Goal: Register for event/course

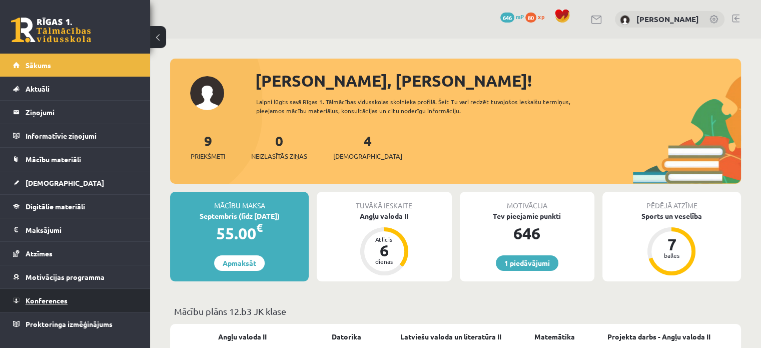
click at [63, 296] on span "Konferences" at bounding box center [47, 300] width 42 height 9
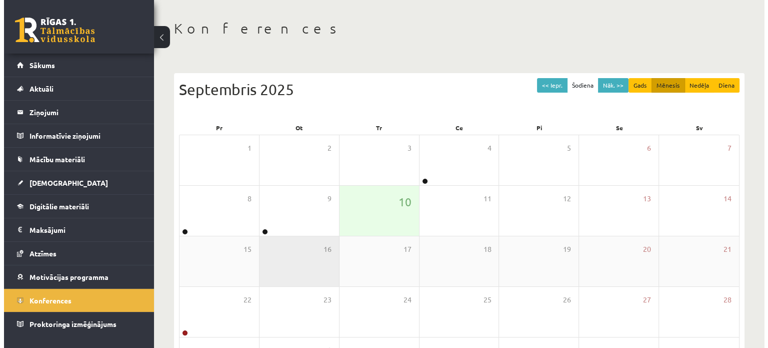
scroll to position [100, 0]
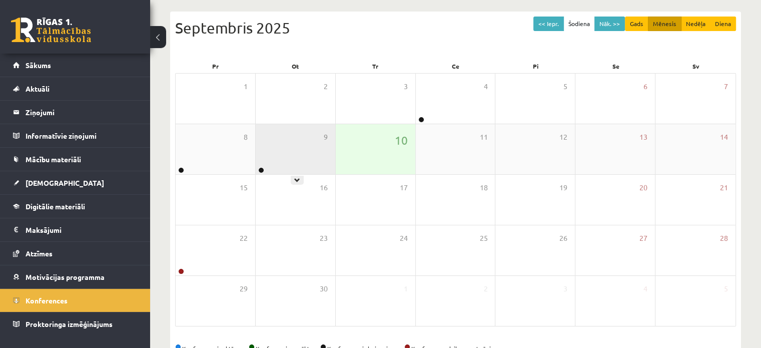
click at [304, 163] on div "9" at bounding box center [296, 149] width 80 height 50
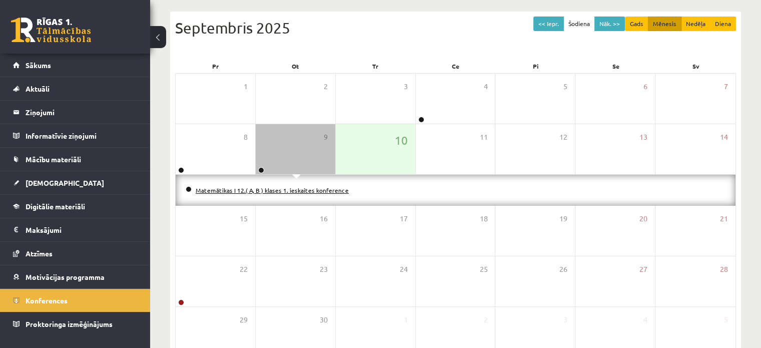
click at [258, 188] on link "Matemātikas I 12.( A, B ) klases 1. ieskaites konference" at bounding box center [272, 190] width 153 height 8
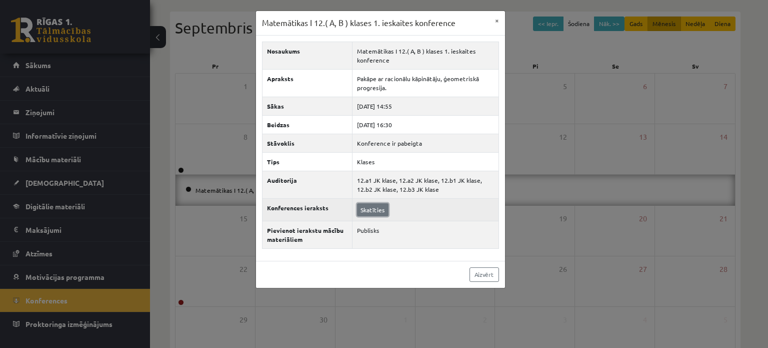
click at [382, 208] on link "Skatīties" at bounding box center [373, 209] width 32 height 13
